Goal: Check status: Check status

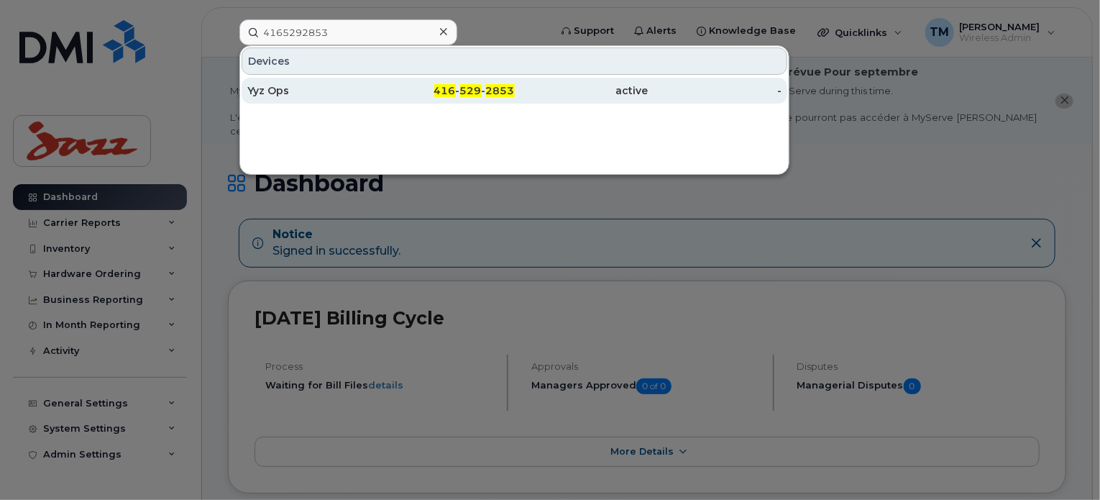
type input "4165292853"
click at [348, 84] on div "Yyz Ops" at bounding box center [314, 90] width 134 height 14
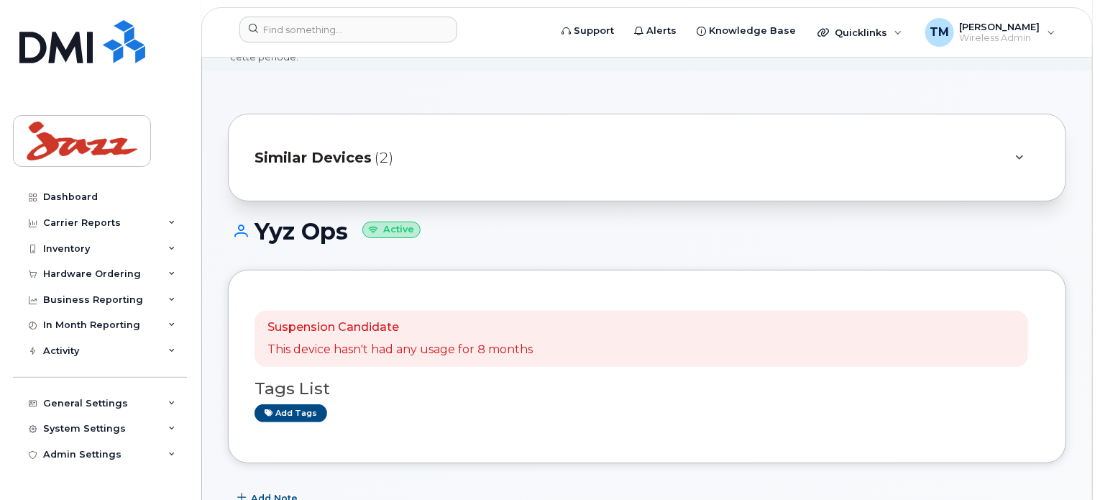
scroll to position [72, 0]
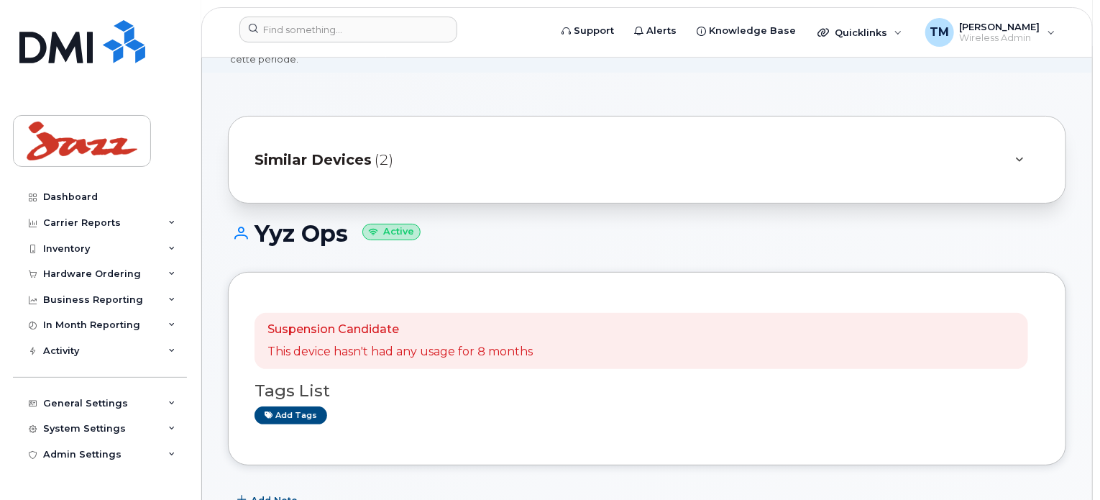
click at [606, 172] on div "Similar Devices (2)" at bounding box center [647, 160] width 838 height 88
click at [607, 142] on div "Similar Devices (2)" at bounding box center [627, 159] width 745 height 35
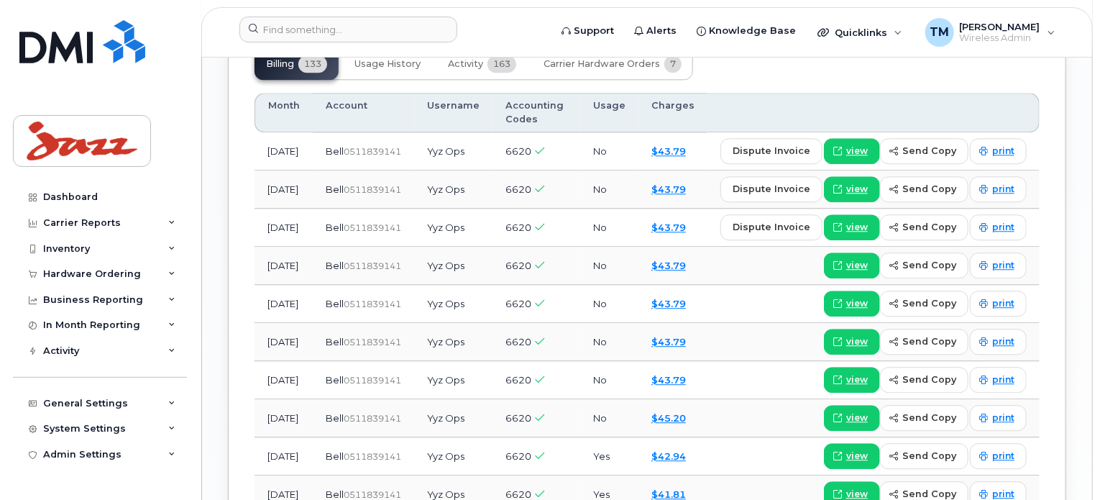
scroll to position [1726, 0]
